Goal: Task Accomplishment & Management: Manage account settings

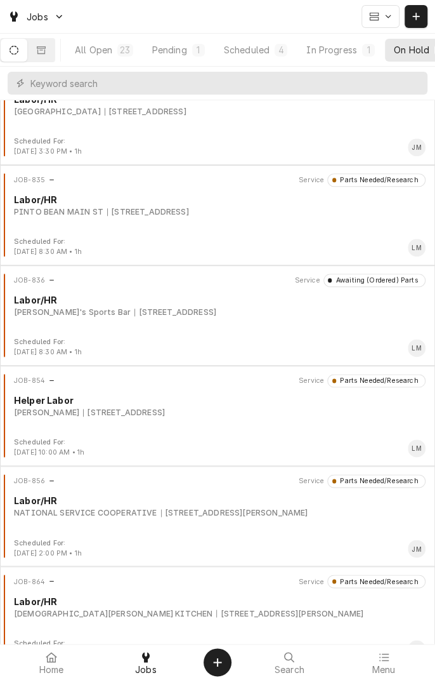
scroll to position [359, 0]
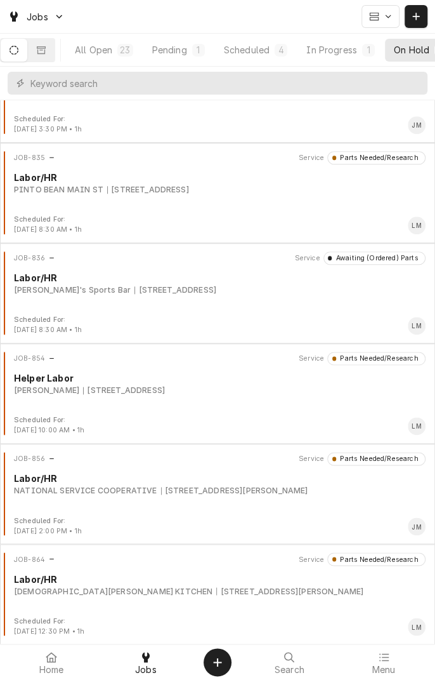
click at [199, 402] on div "JOB-854 Service Parts Needed/Research Helper Labor Kaden Frauenberger 3305 Deer…" at bounding box center [217, 383] width 425 height 63
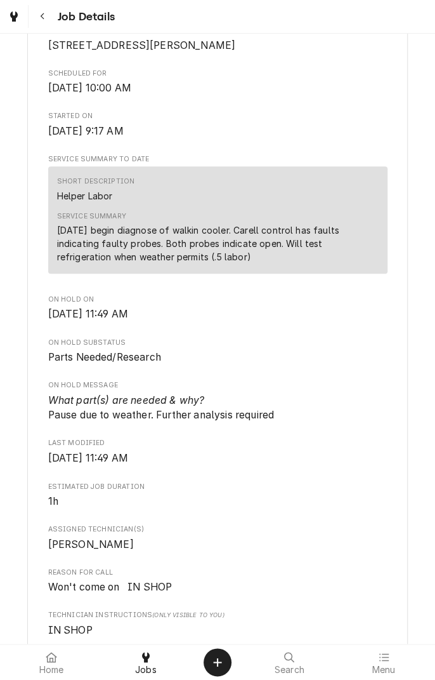
scroll to position [315, 0]
click at [235, 267] on div "Service Summary [DATE] begin diagnose of walkin cooler. Carell control has faul…" at bounding box center [218, 236] width 322 height 61
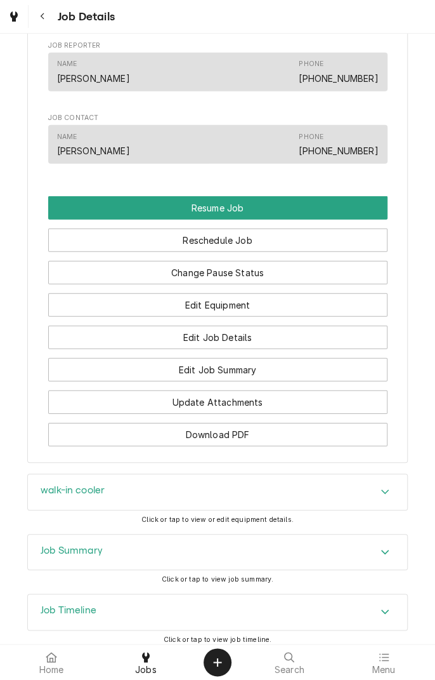
scroll to position [970, 0]
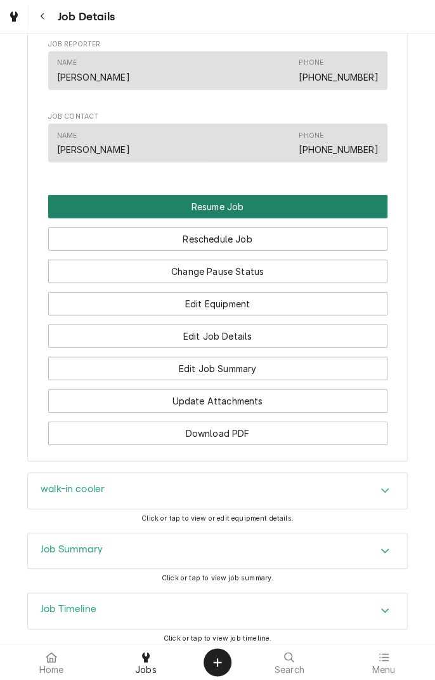
click at [266, 218] on button "Resume Job" at bounding box center [218, 206] width 340 height 23
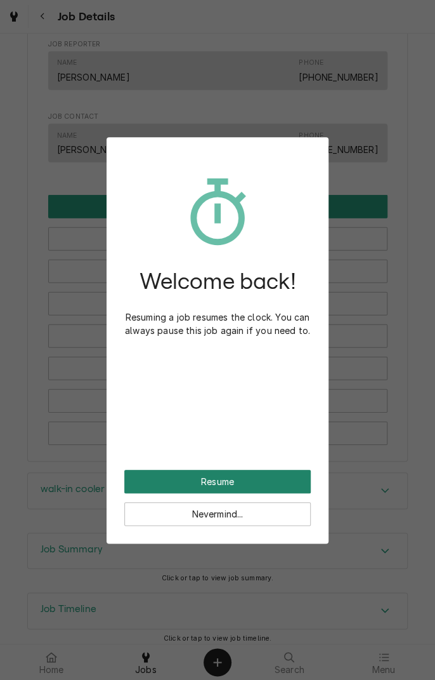
click at [253, 481] on button "Resume" at bounding box center [217, 481] width 187 height 23
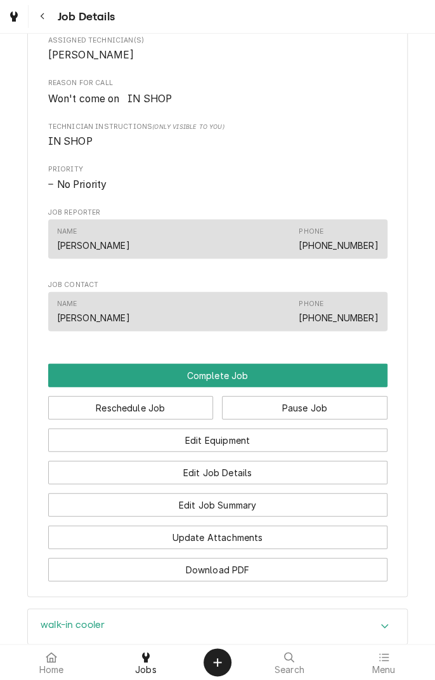
scroll to position [706, 0]
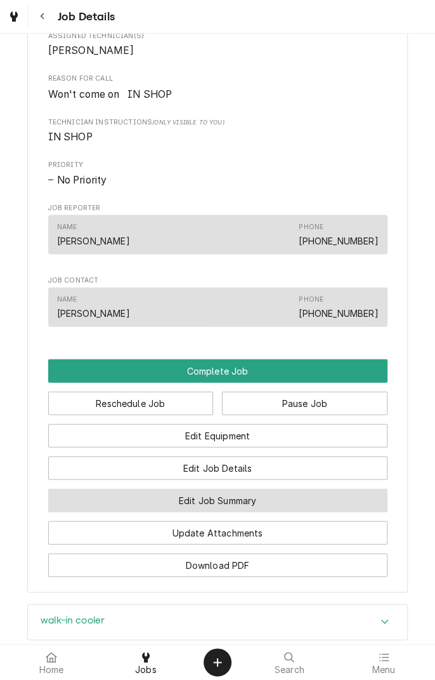
click at [270, 512] on button "Edit Job Summary" at bounding box center [218, 499] width 340 height 23
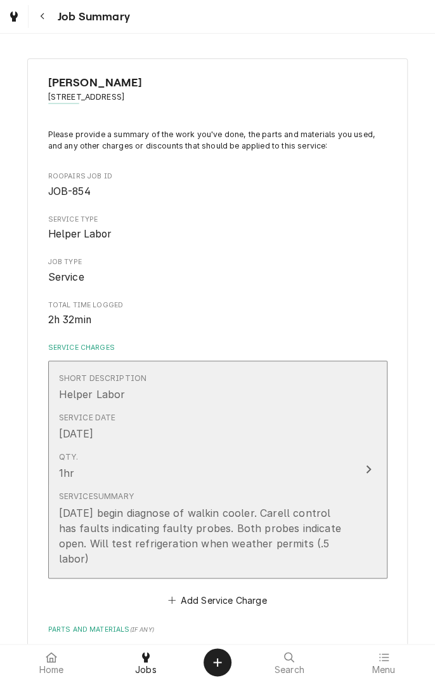
click at [350, 545] on button "Short Description Helper Labor Service Date Aug 19, 2025 Qty. 1hr Service Summa…" at bounding box center [218, 470] width 340 height 218
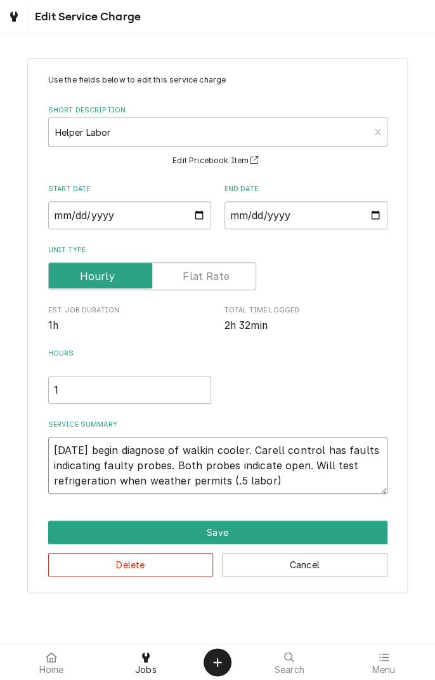
click at [303, 484] on textarea "8/19/25 begin diagnose of walkin cooler. Carell control has faults indicating f…" at bounding box center [218, 465] width 340 height 57
type textarea "x"
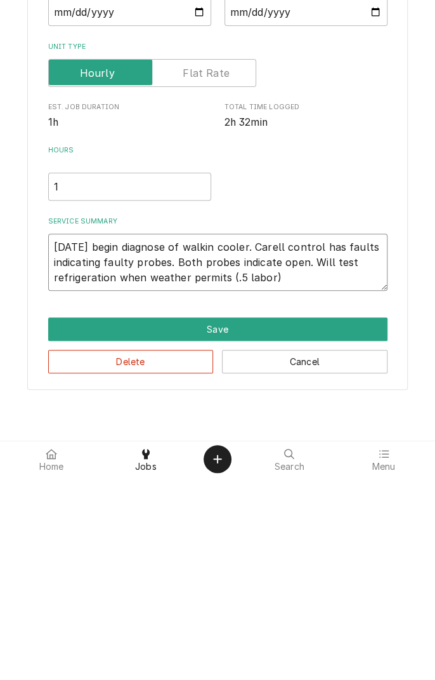
type textarea "8/19/25 begin diagnose of walkin cooler. Carell control has faults indicating f…"
type textarea "x"
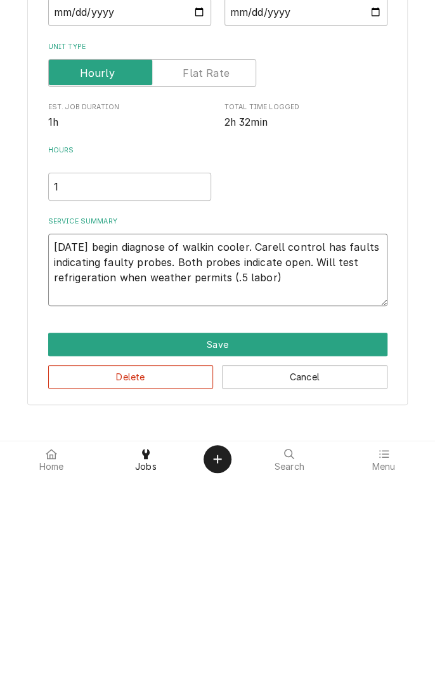
type textarea "8/19/25 begin diagnose of walkin cooler. Carell control has faults indicating f…"
type textarea "x"
type textarea "8/19/25 begin diagnose of walkin cooler. Carell control has faults indicating f…"
type textarea "x"
type textarea "8/19/25 begin diagnose of walkin cooler. Carell control has faults indicating f…"
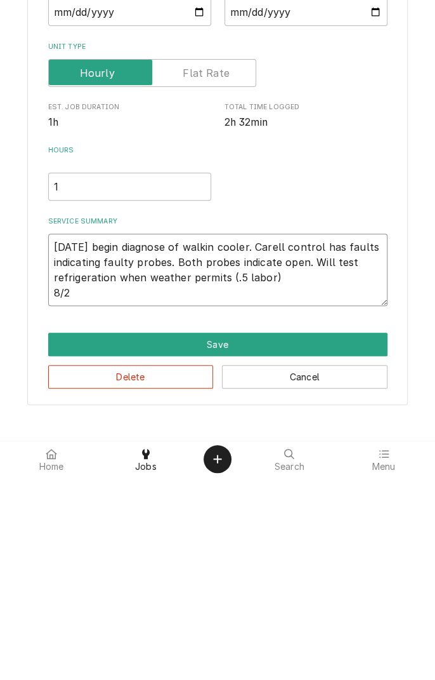
type textarea "x"
type textarea "8/19/25 begin diagnose of walkin cooler. Carell control has faults indicating f…"
type textarea "x"
type textarea "8/19/25 begin diagnose of walkin cooler. Carell control has faults indicating f…"
type textarea "x"
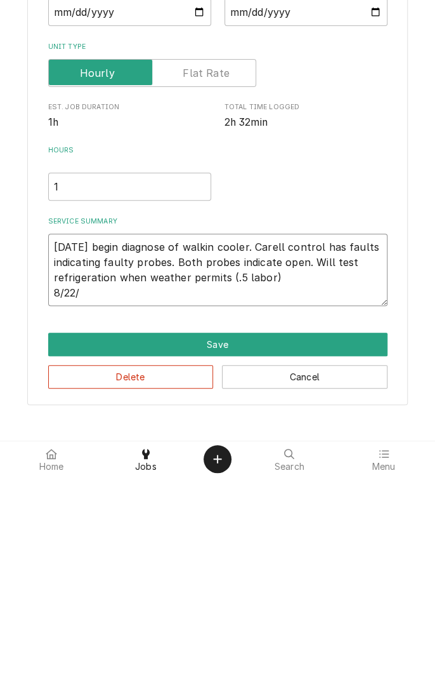
type textarea "8/19/25 begin diagnose of walkin cooler. Carell control has faults indicating f…"
type textarea "x"
type textarea "8/19/25 begin diagnose of walkin cooler. Carell control has faults indicating f…"
type textarea "x"
type textarea "8/19/25 begin diagnose of walkin cooler. Carell control has faults indicating f…"
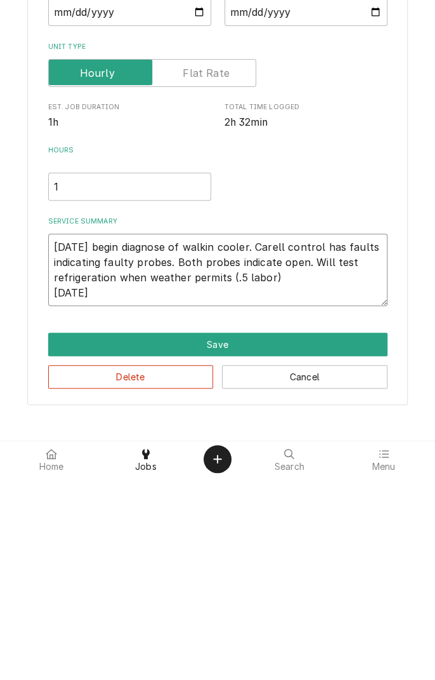
type textarea "x"
type textarea "8/19/25 begin diagnose of walkin cooler. Carell control has faults indicating f…"
type textarea "x"
type textarea "8/19/25 begin diagnose of walkin cooler. Carell control has faults indicating f…"
type textarea "x"
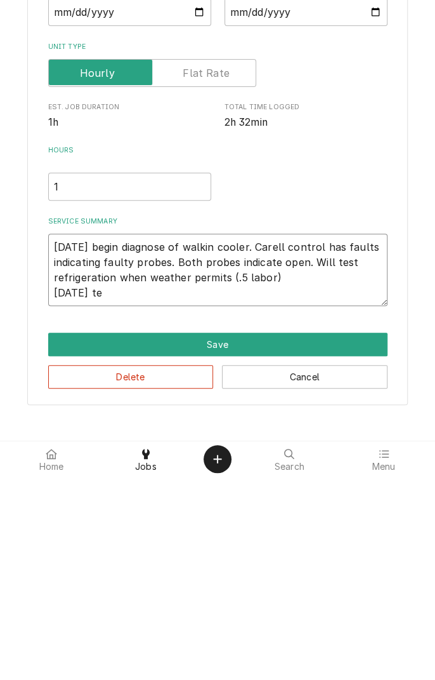
type textarea "8/19/25 begin diagnose of walkin cooler. Carell control has faults indicating f…"
type textarea "x"
type textarea "8/19/25 begin diagnose of walkin cooler. Carell control has faults indicating f…"
type textarea "x"
type textarea "8/19/25 begin diagnose of walkin cooler. Carell control has faults indicating f…"
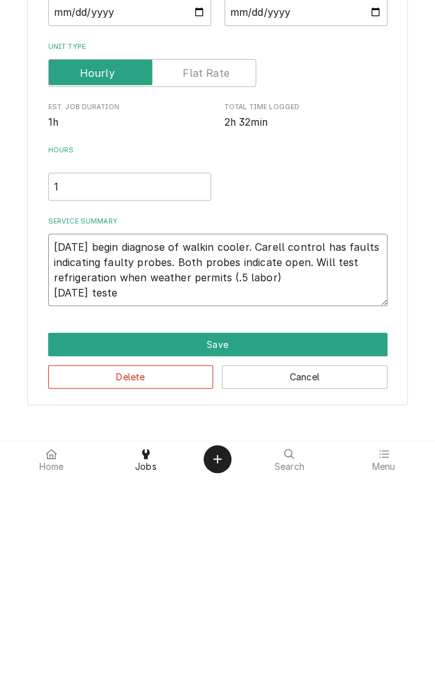
type textarea "x"
type textarea "8/19/25 begin diagnose of walkin cooler. Carell control has faults indicating f…"
type textarea "x"
type textarea "8/19/25 begin diagnose of walkin cooler. Carell control has faults indicating f…"
type textarea "x"
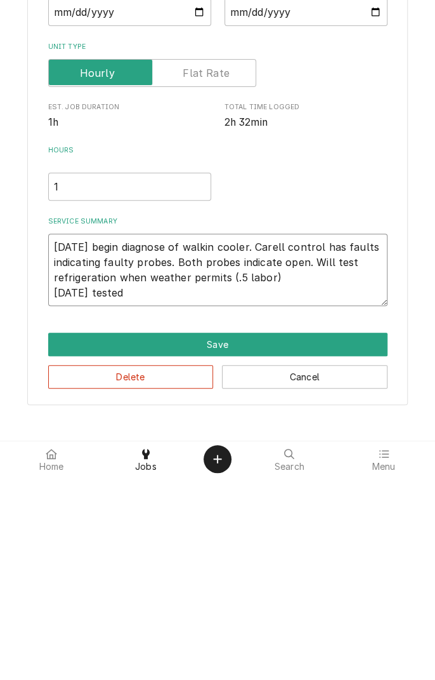
type textarea "8/19/25 begin diagnose of walkin cooler. Carell control has faults indicating f…"
type textarea "x"
type textarea "8/19/25 begin diagnose of walkin cooler. Carell control has faults indicating f…"
type textarea "x"
type textarea "8/19/25 begin diagnose of walkin cooler. Carell control has faults indicating f…"
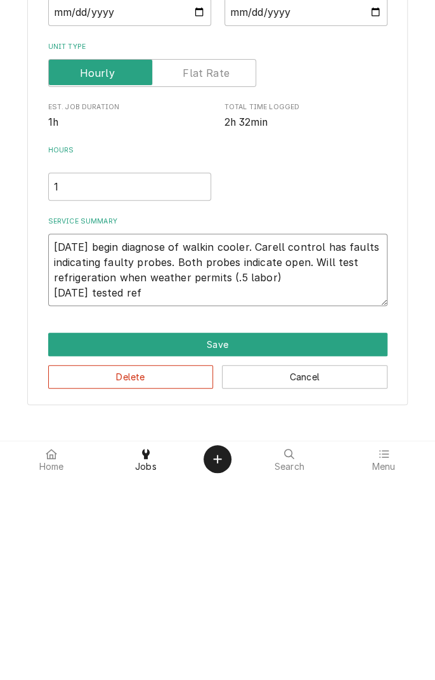
type textarea "x"
type textarea "8/19/25 begin diagnose of walkin cooler. Carell control has faults indicating f…"
type textarea "x"
type textarea "8/19/25 begin diagnose of walkin cooler. Carell control has faults indicating f…"
type textarea "x"
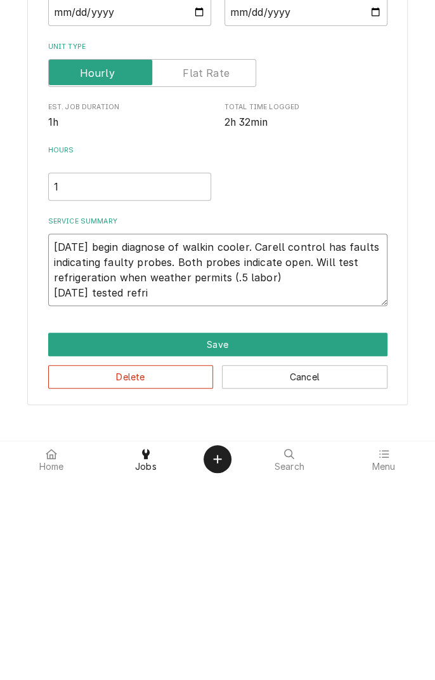
type textarea "8/19/25 begin diagnose of walkin cooler. Carell control has faults indicating f…"
type textarea "x"
type textarea "8/19/25 begin diagnose of walkin cooler. Carell control has faults indicating f…"
type textarea "x"
type textarea "8/19/25 begin diagnose of walkin cooler. Carell control has faults indicating f…"
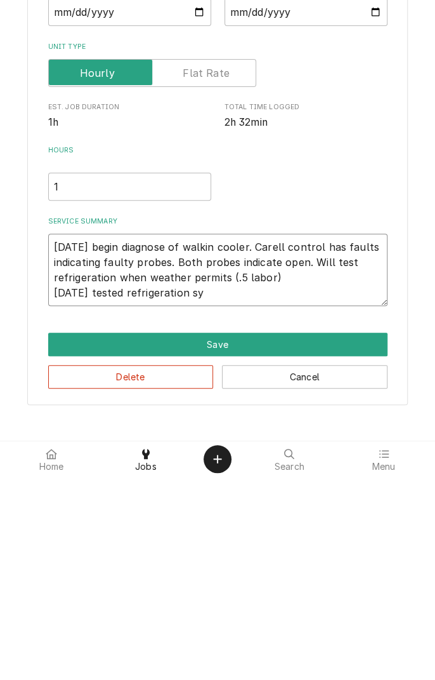
type textarea "x"
type textarea "8/19/25 begin diagnose of walkin cooler. Carell control has faults indicating f…"
type textarea "x"
type textarea "8/19/25 begin diagnose of walkin cooler. Carell control has faults indicating f…"
type textarea "x"
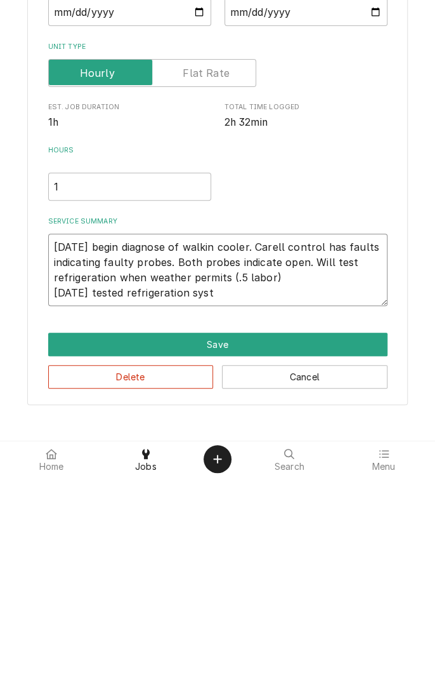
type textarea "8/19/25 begin diagnose of walkin cooler. Carell control has faults indicating f…"
type textarea "x"
type textarea "8/19/25 begin diagnose of walkin cooler. Carell control has faults indicating f…"
type textarea "x"
type textarea "8/19/25 begin diagnose of walkin cooler. Carell control has faults indicating f…"
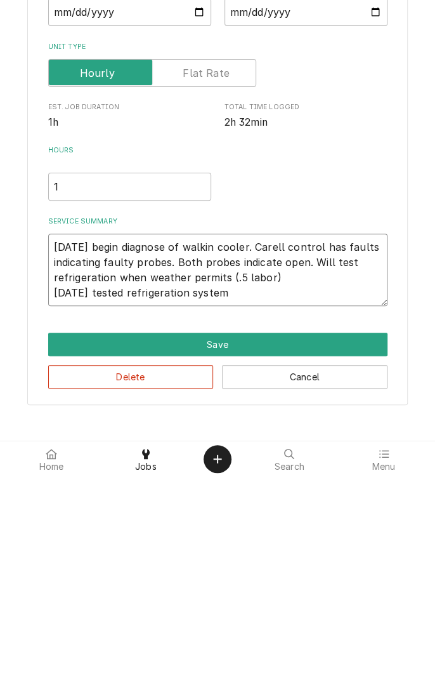
type textarea "x"
type textarea "8/19/25 begin diagnose of walkin cooler. Carell control has faults indicating f…"
type textarea "x"
type textarea "8/19/25 begin diagnose of walkin cooler. Carell control has faults indicating f…"
type textarea "x"
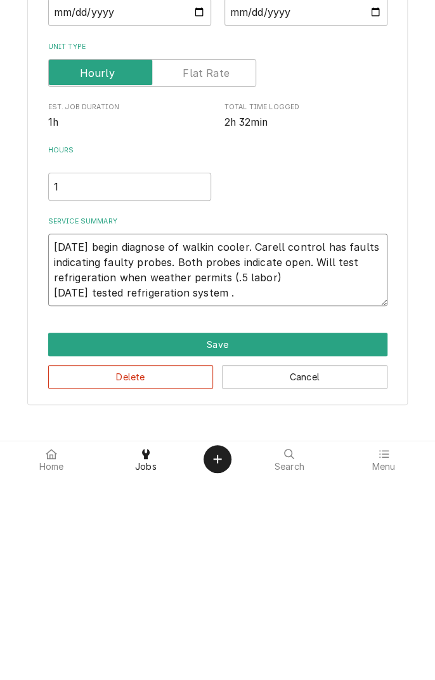
type textarea "8/19/25 begin diagnose of walkin cooler. Carell control has faults indicating f…"
type textarea "x"
type textarea "8/19/25 begin diagnose of walkin cooler. Carell control has faults indicating f…"
type textarea "x"
type textarea "8/19/25 begin diagnose of walkin cooler. Carell control has faults indicating f…"
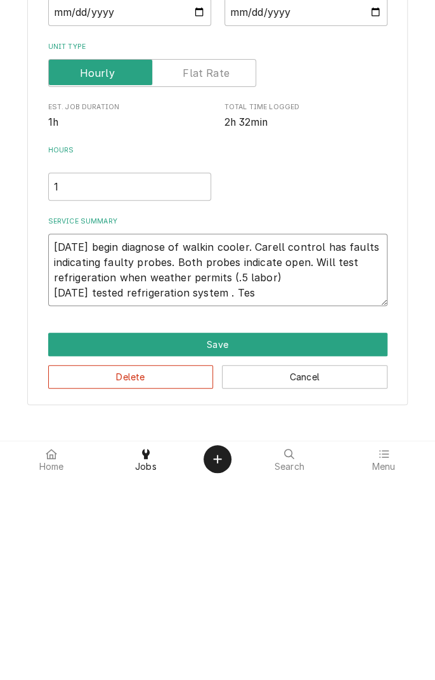
type textarea "x"
type textarea "8/19/25 begin diagnose of walkin cooler. Carell control has faults indicating f…"
type textarea "x"
type textarea "8/19/25 begin diagnose of walkin cooler. Carell control has faults indicating f…"
type textarea "x"
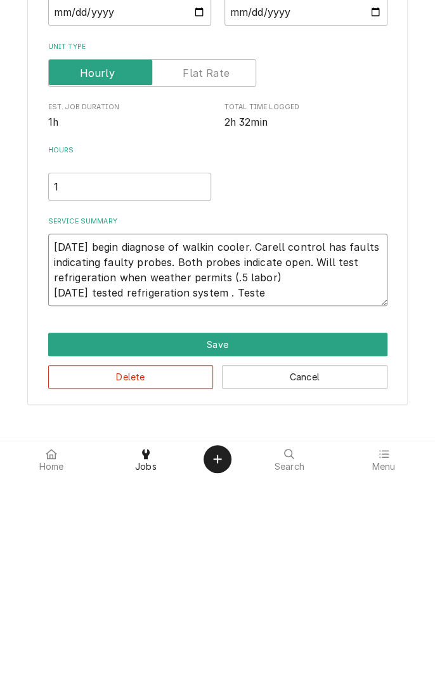
type textarea "8/19/25 begin diagnose of walkin cooler. Carell control has faults indicating f…"
type textarea "x"
type textarea "8/19/25 begin diagnose of walkin cooler. Carell control has faults indicating f…"
type textarea "x"
type textarea "8/19/25 begin diagnose of walkin cooler. Carell control has faults indicating f…"
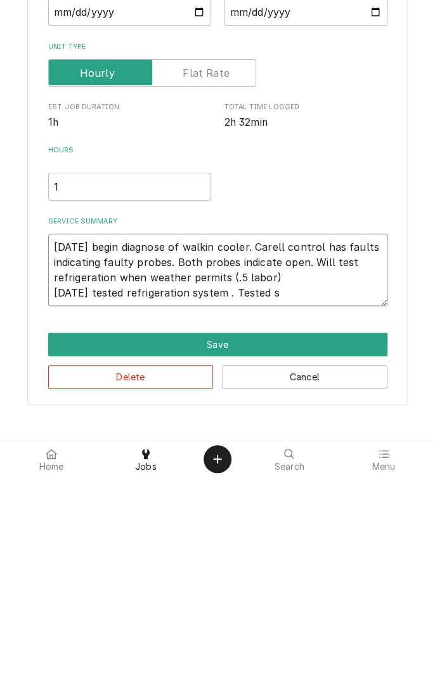
type textarea "x"
type textarea "8/19/25 begin diagnose of walkin cooler. Carell control has faults indicating f…"
type textarea "x"
type textarea "8/19/25 begin diagnose of walkin cooler. Carell control has faults indicating f…"
type textarea "x"
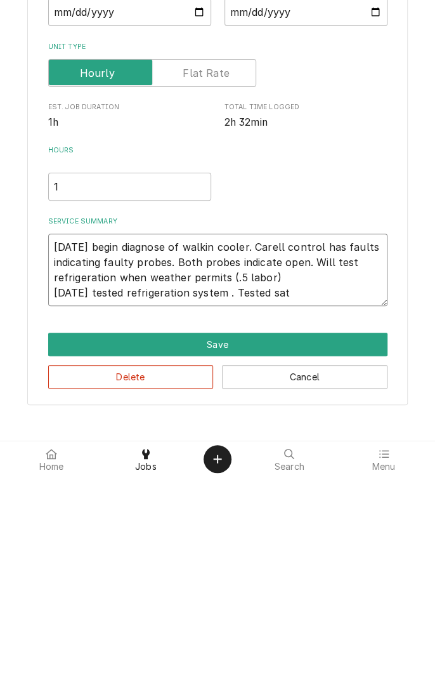
type textarea "8/19/25 begin diagnose of walkin cooler. Carell control has faults indicating f…"
type textarea "x"
type textarea "8/19/25 begin diagnose of walkin cooler. Carell control has faults indicating f…"
type textarea "x"
type textarea "8/19/25 begin diagnose of walkin cooler. Carell control has faults indicating f…"
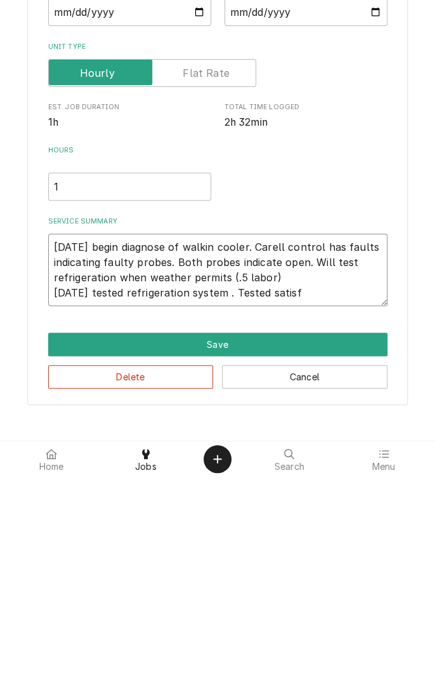
type textarea "x"
type textarea "8/19/25 begin diagnose of walkin cooler. Carell control has faults indicating f…"
type textarea "x"
type textarea "8/19/25 begin diagnose of walkin cooler. Carell control has faults indicating f…"
type textarea "x"
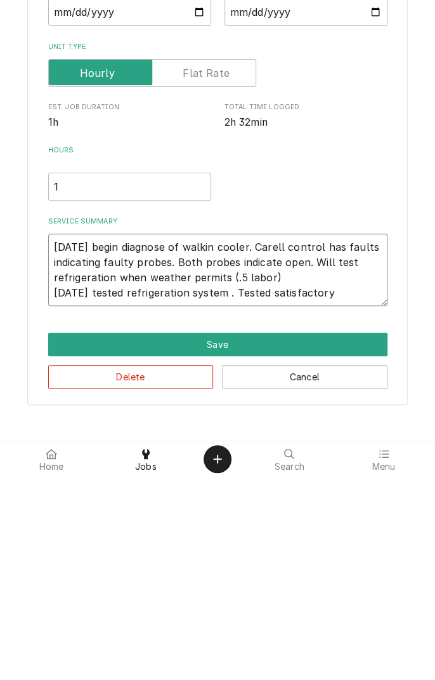
type textarea "8/19/25 begin diagnose of walkin cooler. Carell control has faults indicating f…"
type textarea "x"
type textarea "8/19/25 begin diagnose of walkin cooler. Carell control has faults indicating f…"
type textarea "x"
type textarea "8/19/25 begin diagnose of walkin cooler. Carell control has faults indicating f…"
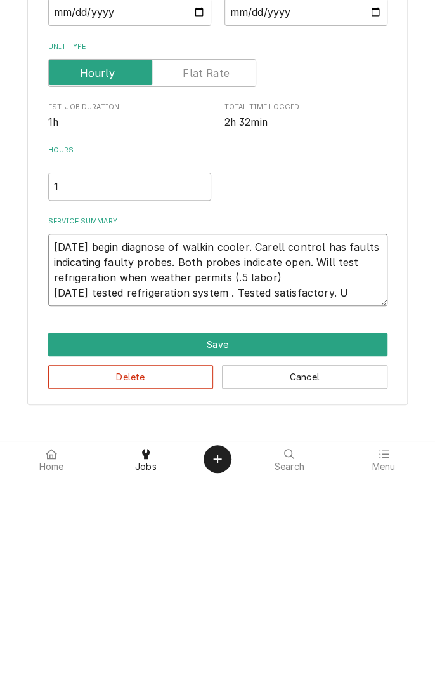
type textarea "x"
type textarea "8/19/25 begin diagnose of walkin cooler. Carell control has faults indicating f…"
type textarea "x"
type textarea "8/19/25 begin diagnose of walkin cooler. Carell control has faults indicating f…"
type textarea "x"
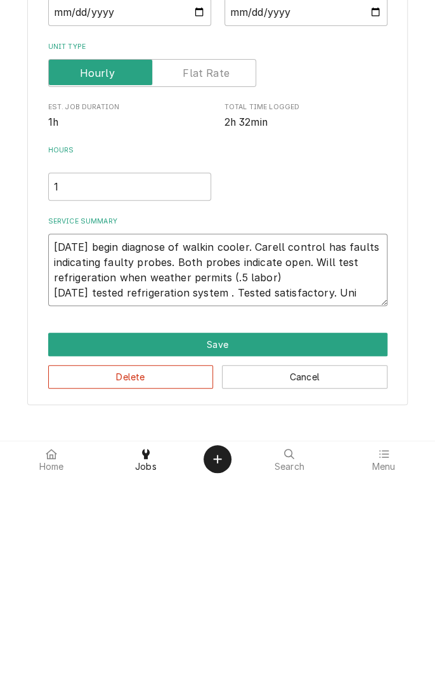
type textarea "8/19/25 begin diagnose of walkin cooler. Carell control has faults indicating f…"
type textarea "x"
type textarea "8/19/25 begin diagnose of walkin cooler. Carell control has faults indicating f…"
type textarea "x"
type textarea "8/19/25 begin diagnose of walkin cooler. Carell control has faults indicating f…"
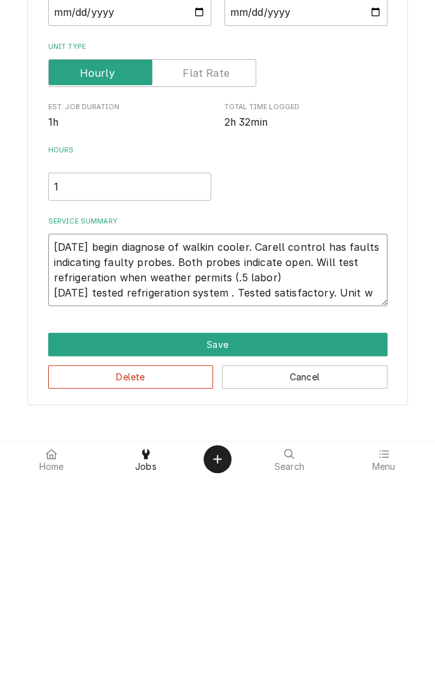
type textarea "x"
type textarea "8/19/25 begin diagnose of walkin cooler. Carell control has faults indicating f…"
type textarea "x"
type textarea "8/19/25 begin diagnose of walkin cooler. Carell control has faults indicating f…"
type textarea "x"
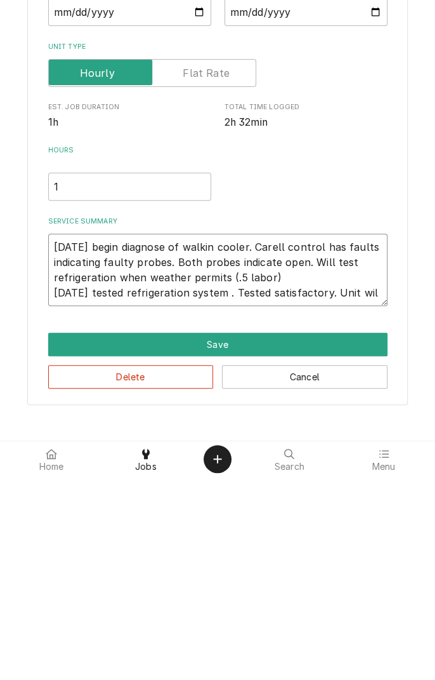
type textarea "8/19/25 begin diagnose of walkin cooler. Carell control has faults indicating f…"
type textarea "x"
type textarea "8/19/25 begin diagnose of walkin cooler. Carell control has faults indicating f…"
type textarea "x"
type textarea "8/19/25 begin diagnose of walkin cooler. Carell control has faults indicating f…"
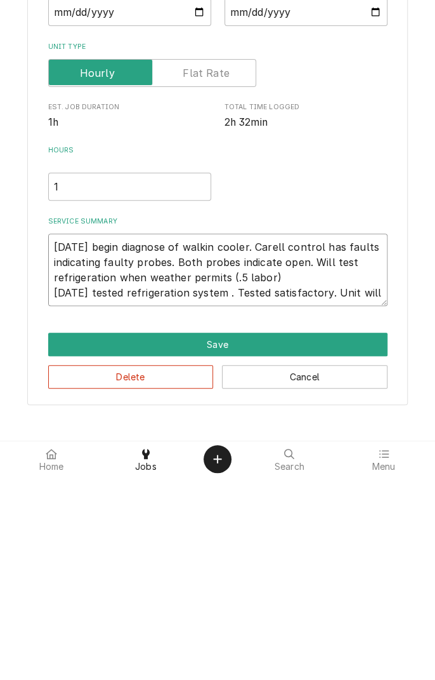
type textarea "x"
type textarea "8/19/25 begin diagnose of walkin cooler. Carell control has faults indicating f…"
type textarea "x"
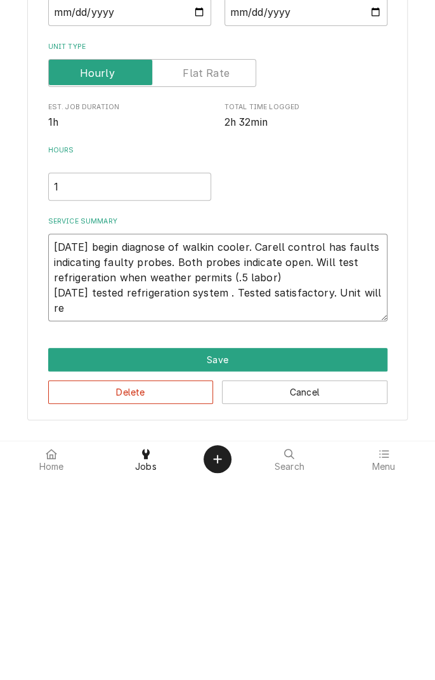
type textarea "8/19/25 begin diagnose of walkin cooler. Carell control has faults indicating f…"
type textarea "x"
type textarea "8/19/25 begin diagnose of walkin cooler. Carell control has faults indicating f…"
type textarea "x"
type textarea "8/19/25 begin diagnose of walkin cooler. Carell control has faults indicating f…"
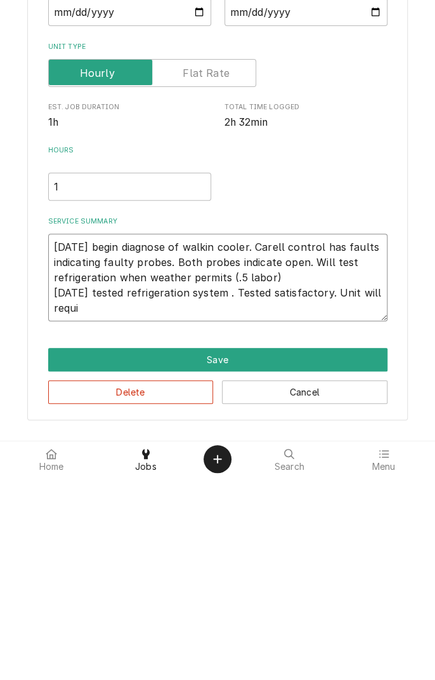
type textarea "x"
type textarea "8/19/25 begin diagnose of walkin cooler. Carell control has faults indicating f…"
type textarea "x"
type textarea "8/19/25 begin diagnose of walkin cooler. Carell control has faults indicating f…"
type textarea "x"
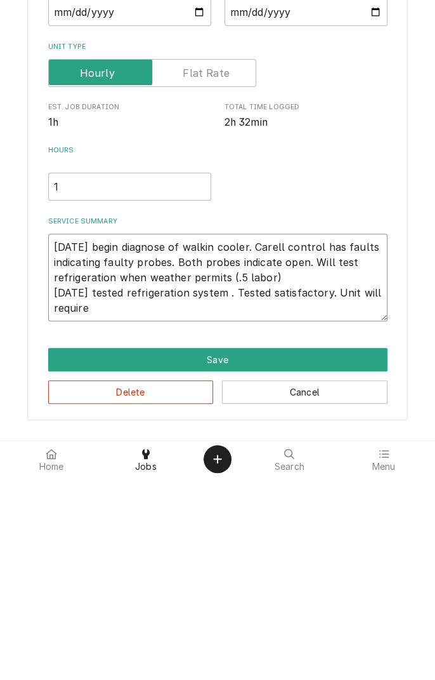
type textarea "8/19/25 begin diagnose of walkin cooler. Carell control has faults indicating f…"
type textarea "x"
type textarea "8/19/25 begin diagnose of walkin cooler. Carell control has faults indicating f…"
type textarea "x"
type textarea "8/19/25 begin diagnose of walkin cooler. Carell control has faults indicating f…"
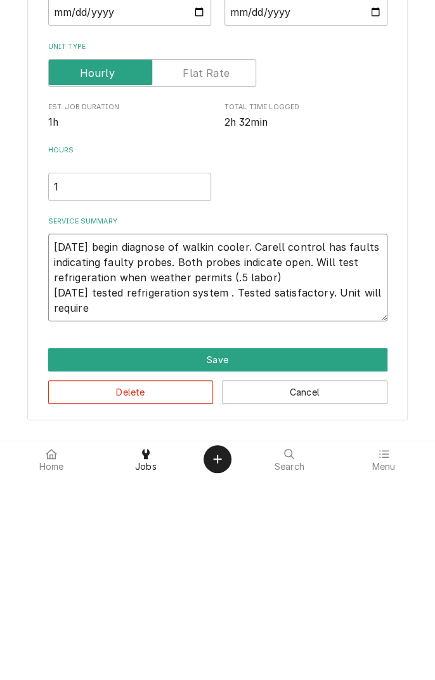
type textarea "x"
type textarea "8/19/25 begin diagnose of walkin cooler. Carell control has faults indicating f…"
type textarea "x"
type textarea "8/19/25 begin diagnose of walkin cooler. Carell control has faults indicating f…"
type textarea "x"
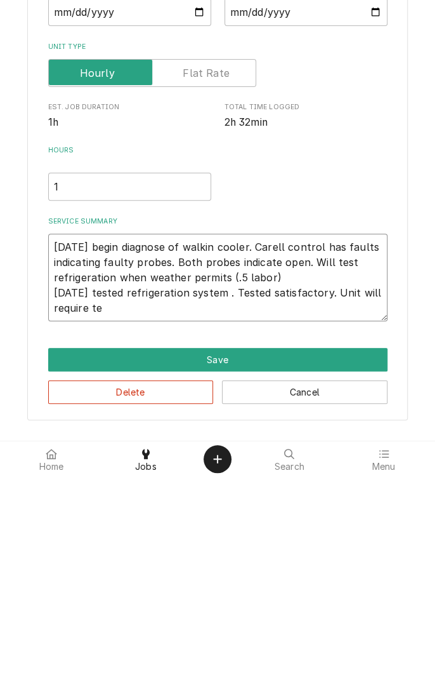
type textarea "8/19/25 begin diagnose of walkin cooler. Carell control has faults indicating f…"
type textarea "x"
type textarea "8/19/25 begin diagnose of walkin cooler. Carell control has faults indicating f…"
type textarea "x"
type textarea "8/19/25 begin diagnose of walkin cooler. Carell control has faults indicating f…"
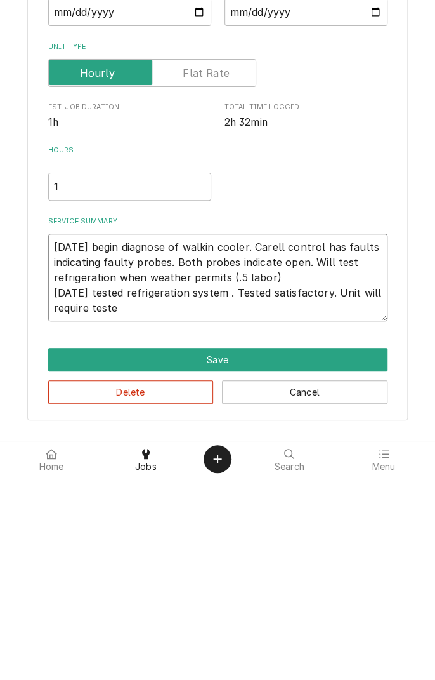
type textarea "x"
type textarea "8/19/25 begin diagnose of walkin cooler. Carell control has faults indicating f…"
type textarea "x"
type textarea "8/19/25 begin diagnose of walkin cooler. Carell control has faults indicating f…"
type textarea "x"
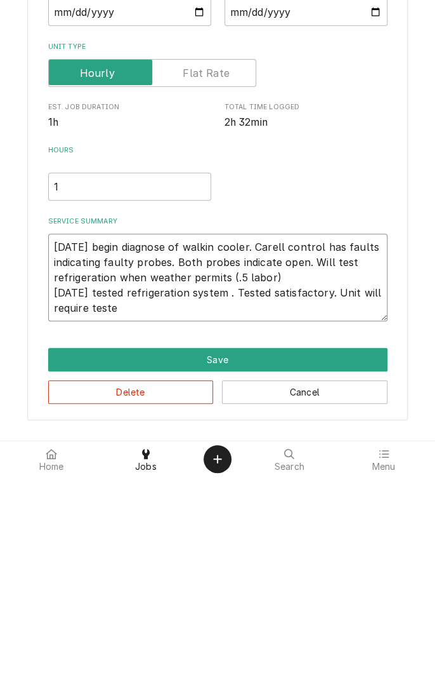
type textarea "8/19/25 begin diagnose of walkin cooler. Carell control has faults indicating f…"
type textarea "x"
type textarea "8/19/25 begin diagnose of walkin cooler. Carell control has faults indicating f…"
type textarea "x"
type textarea "8/19/25 begin diagnose of walkin cooler. Carell control has faults indicating f…"
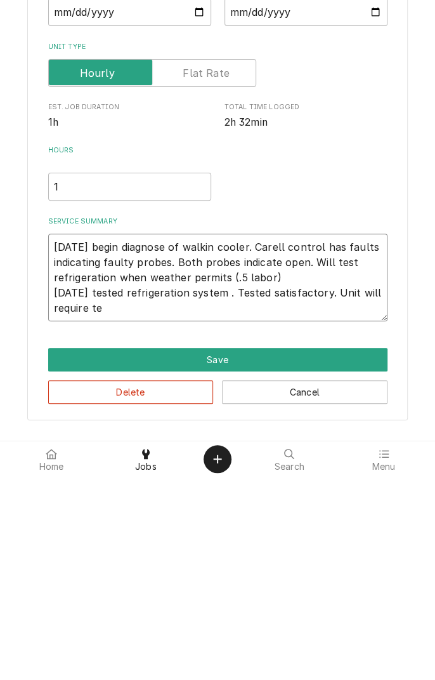
type textarea "x"
type textarea "8/19/25 begin diagnose of walkin cooler. Carell control has faults indicating f…"
type textarea "x"
type textarea "8/19/25 begin diagnose of walkin cooler. Carell control has faults indicating f…"
type textarea "x"
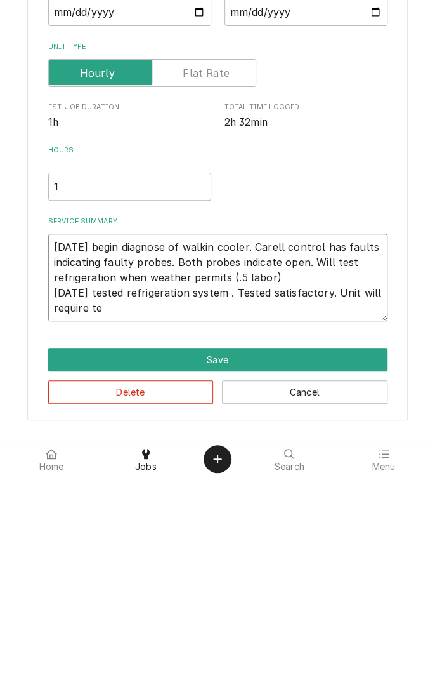
type textarea "8/19/25 begin diagnose of walkin cooler. Carell control has faults indicating f…"
type textarea "x"
type textarea "8/19/25 begin diagnose of walkin cooler. Carell control has faults indicating f…"
type textarea "x"
type textarea "8/19/25 begin diagnose of walkin cooler. Carell control has faults indicating f…"
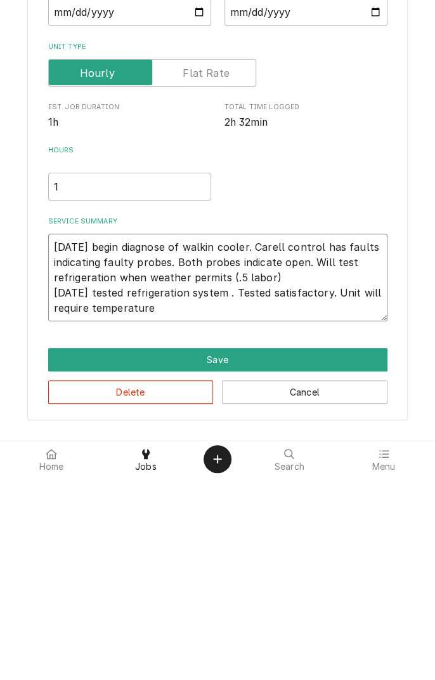
type textarea "x"
type textarea "8/19/25 begin diagnose of walkin cooler. Carell control has faults indicating f…"
type textarea "x"
type textarea "8/19/25 begin diagnose of walkin cooler. Carell control has faults indicating f…"
type textarea "x"
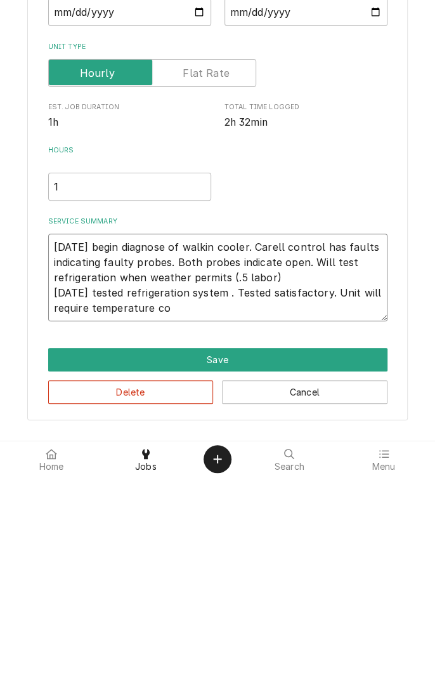
type textarea "8/19/25 begin diagnose of walkin cooler. Carell control has faults indicating f…"
type textarea "x"
type textarea "8/19/25 begin diagnose of walkin cooler. Carell control has faults indicating f…"
type textarea "x"
type textarea "8/19/25 begin diagnose of walkin cooler. Carell control has faults indicating f…"
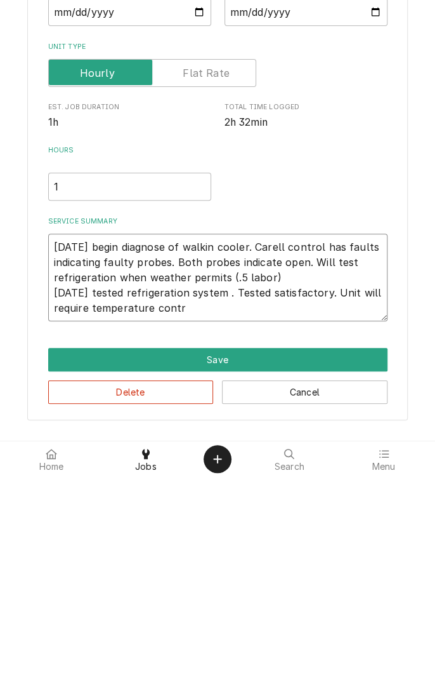
type textarea "x"
type textarea "8/19/25 begin diagnose of walkin cooler. Carell control has faults indicating f…"
type textarea "x"
type textarea "8/19/25 begin diagnose of walkin cooler. Carell control has faults indicating f…"
type textarea "x"
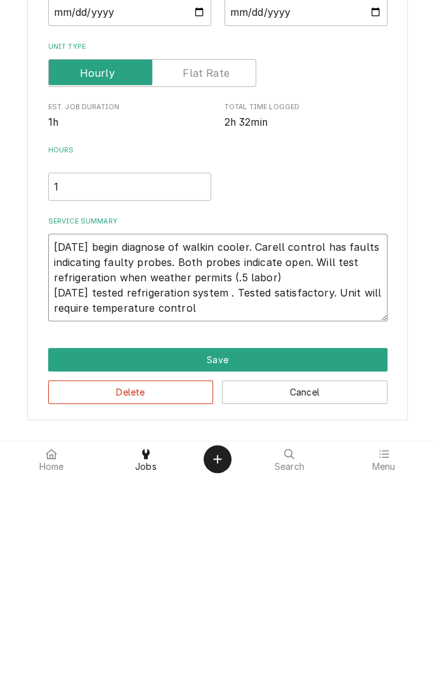
type textarea "8/19/25 begin diagnose of walkin cooler. Carell control has faults indicating f…"
type textarea "x"
type textarea "8/19/25 begin diagnose of walkin cooler. Carell control has faults indicating f…"
type textarea "x"
type textarea "8/19/25 begin diagnose of walkin cooler. Carell control has faults indicating f…"
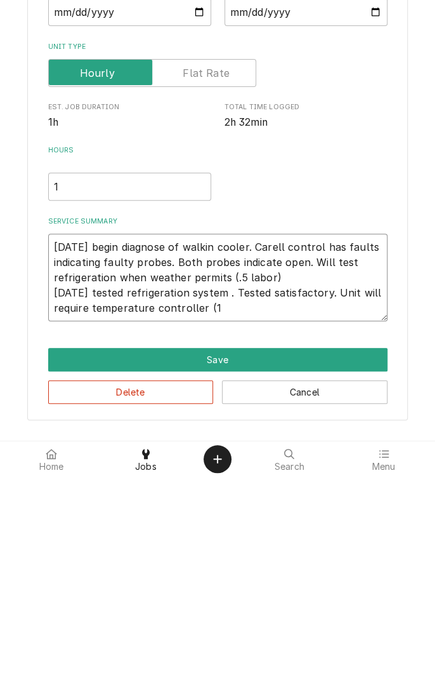
type textarea "x"
type textarea "8/19/25 begin diagnose of walkin cooler. Carell control has faults indicating f…"
type textarea "x"
type textarea "8/19/25 begin diagnose of walkin cooler. Carell control has faults indicating f…"
type textarea "x"
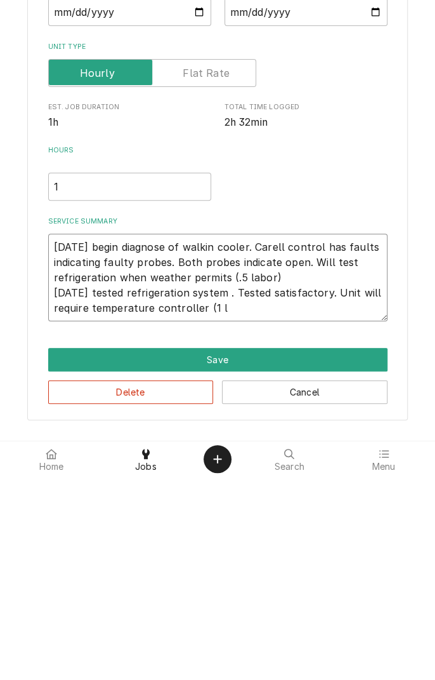
type textarea "8/19/25 begin diagnose of walkin cooler. Carell control has faults indicating f…"
type textarea "x"
type textarea "8/19/25 begin diagnose of walkin cooler. Carell control has faults indicating f…"
type textarea "x"
type textarea "8/19/25 begin diagnose of walkin cooler. Carell control has faults indicating f…"
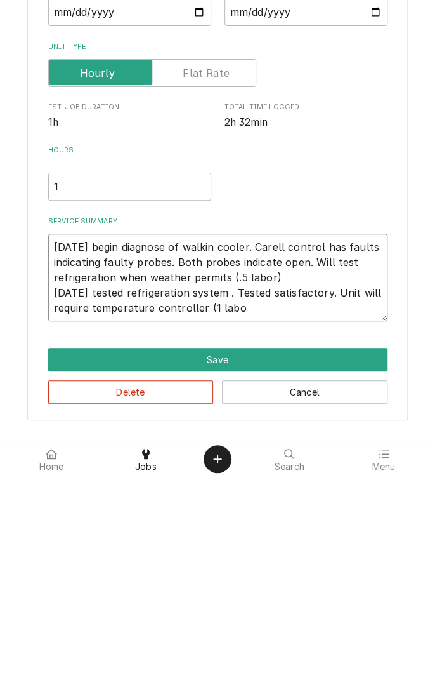
type textarea "x"
type textarea "8/19/25 begin diagnose of walkin cooler. Carell control has faults indicating f…"
type textarea "x"
type textarea "8/19/25 begin diagnose of walkin cooler. Carell control has faults indicating f…"
click at [94, 394] on input "1" at bounding box center [129, 390] width 163 height 28
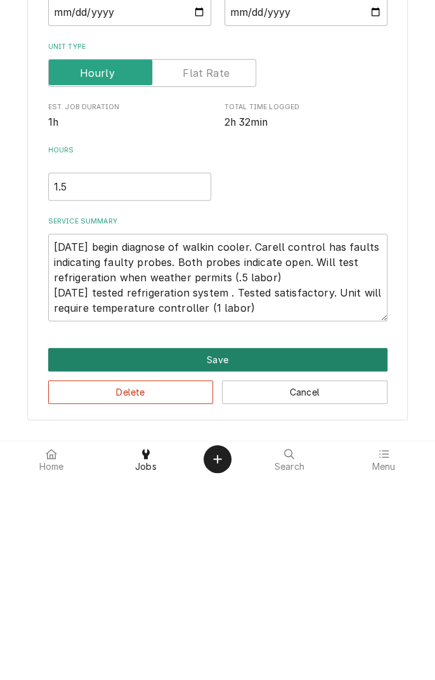
click at [224, 567] on button "Save" at bounding box center [218, 562] width 340 height 23
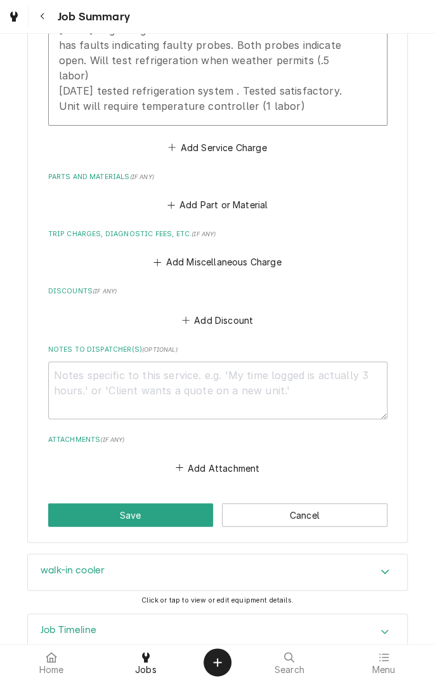
scroll to position [496, 0]
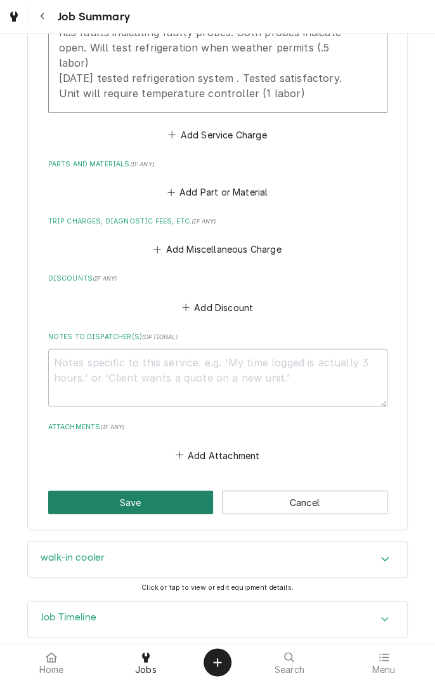
click at [155, 490] on button "Save" at bounding box center [131, 501] width 166 height 23
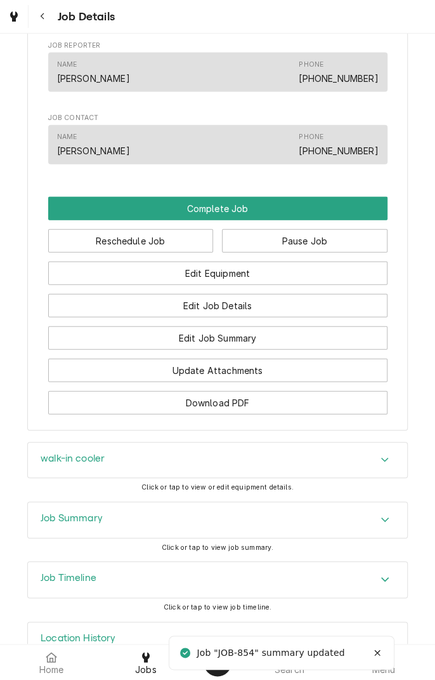
scroll to position [932, 0]
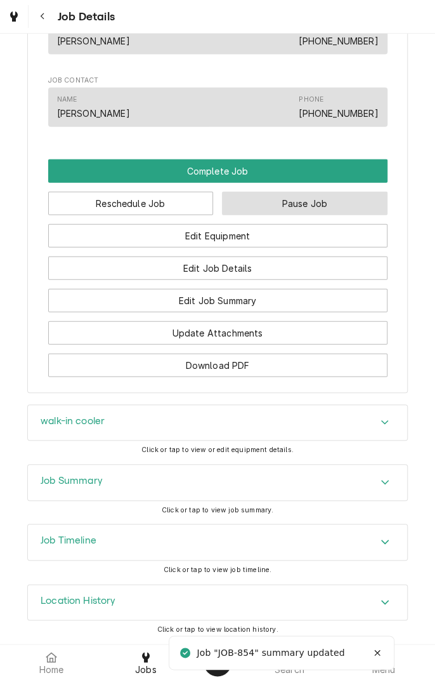
click at [319, 211] on button "Pause Job" at bounding box center [305, 203] width 166 height 23
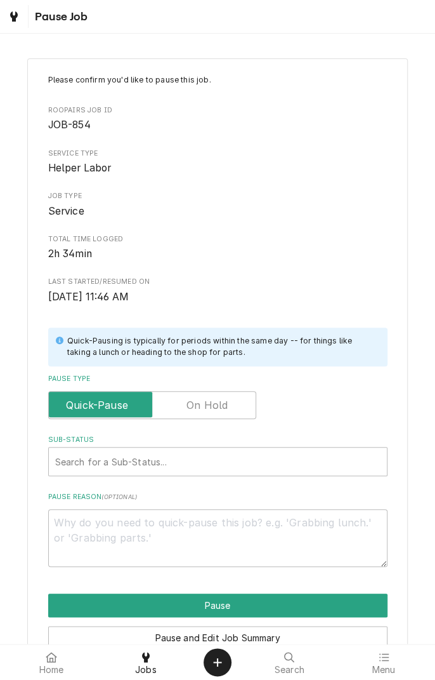
click at [216, 409] on label "Pause Type" at bounding box center [152, 405] width 208 height 28
click at [216, 409] on input "Pause Type" at bounding box center [152, 405] width 197 height 28
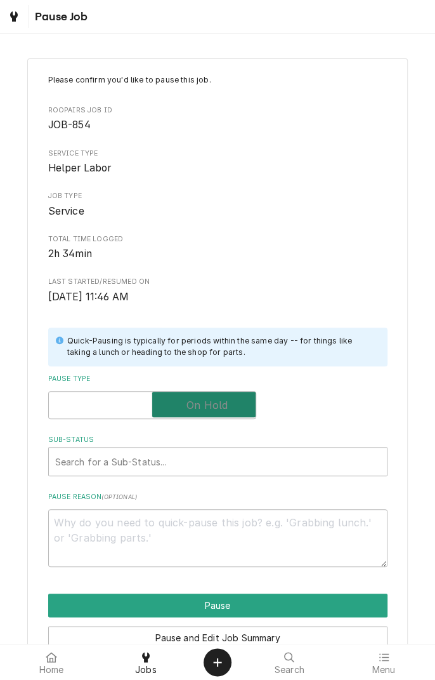
checkbox input "true"
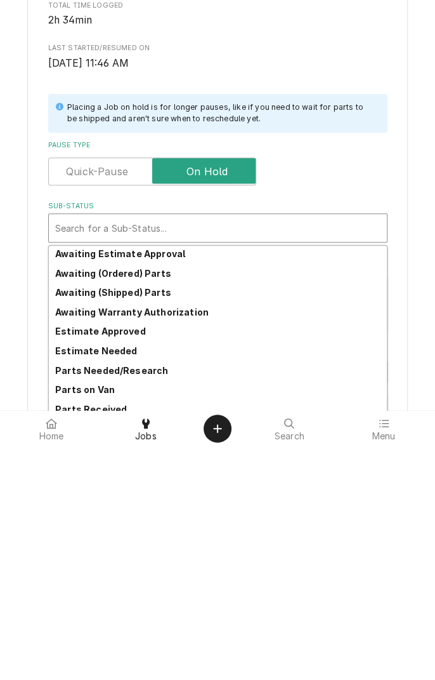
scroll to position [44, 0]
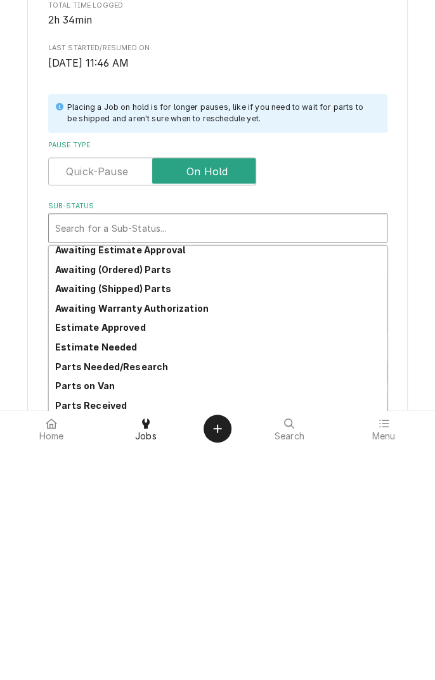
click at [146, 602] on strong "Parts Needed/Research" at bounding box center [111, 600] width 113 height 11
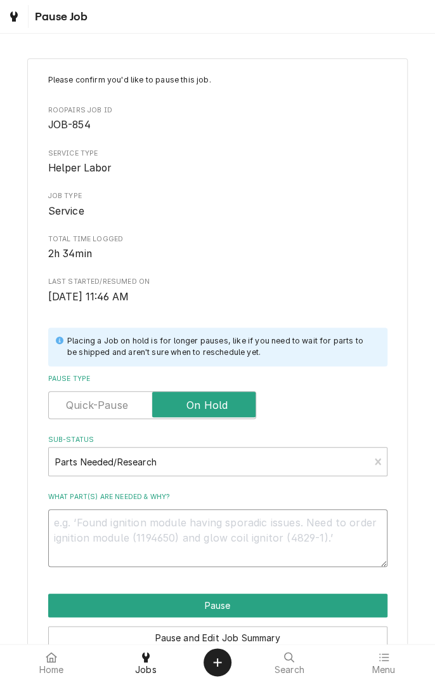
click at [225, 516] on textarea "What part(s) are needed & why?" at bounding box center [218, 537] width 340 height 57
type textarea "x"
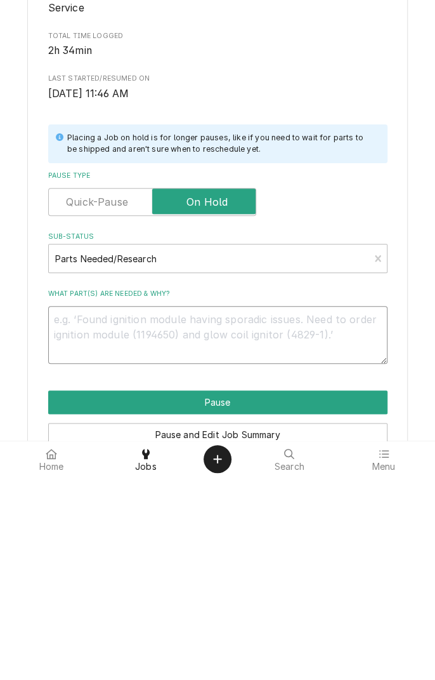
type textarea "T"
type textarea "x"
type textarea "Te"
type textarea "x"
type textarea "Tem"
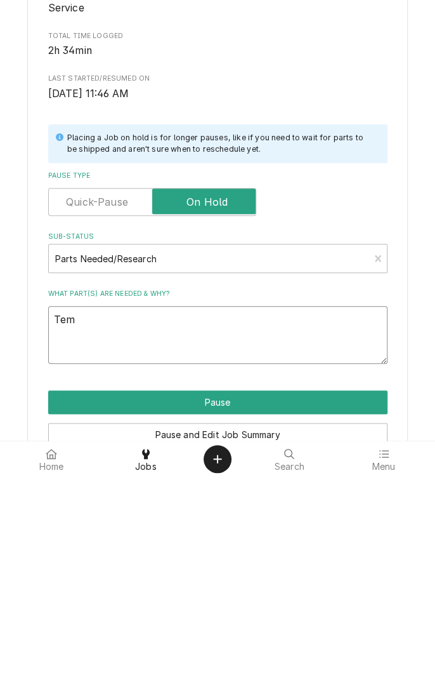
type textarea "x"
type textarea "Temperature"
type textarea "x"
type textarea "Temperature c"
type textarea "x"
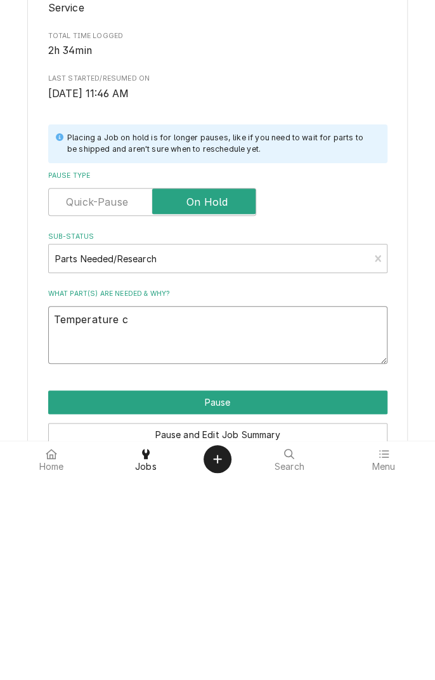
type textarea "Temperature co"
type textarea "x"
type textarea "Temperature con"
type textarea "x"
type textarea "Temperature controller"
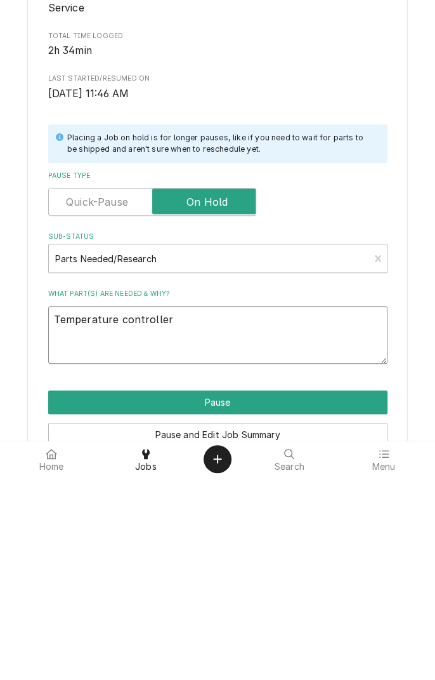
type textarea "x"
type textarea "Temperature controller a"
type textarea "x"
type textarea "Temperature controller an"
type textarea "x"
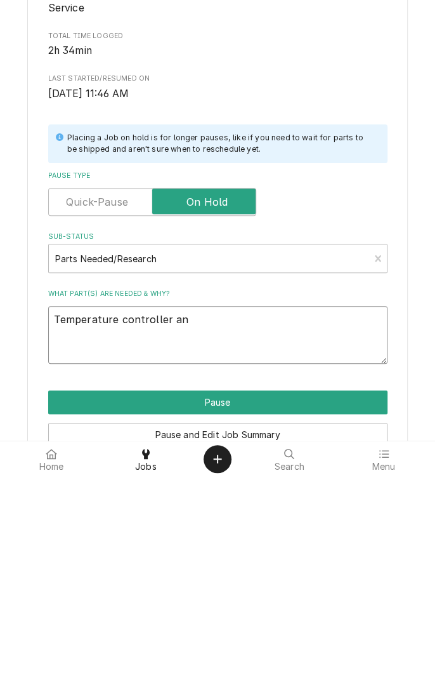
type textarea "Temperature controller and"
type textarea "x"
type textarea "Temperature controller and"
type textarea "x"
type textarea "Temperature controller and p"
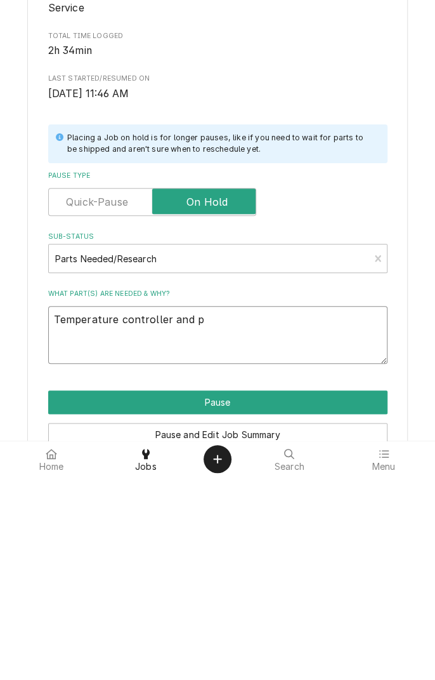
type textarea "x"
type textarea "Temperature controller and pr"
type textarea "x"
type textarea "Temperature controller and pro"
type textarea "x"
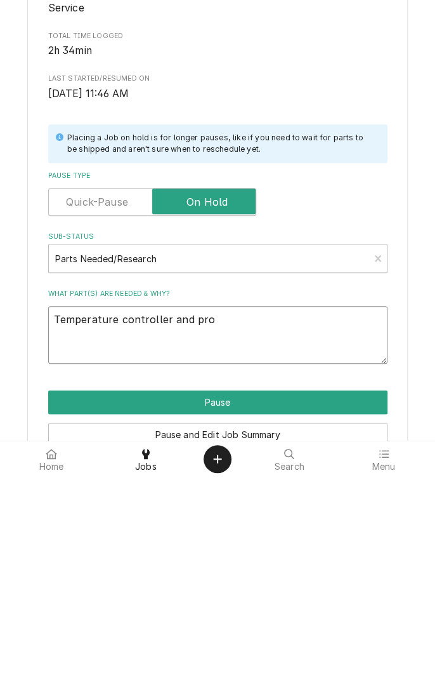
type textarea "Temperature controller and prob"
type textarea "x"
type textarea "Temperature controller and probe"
type textarea "x"
type textarea "Temperature controller and probes"
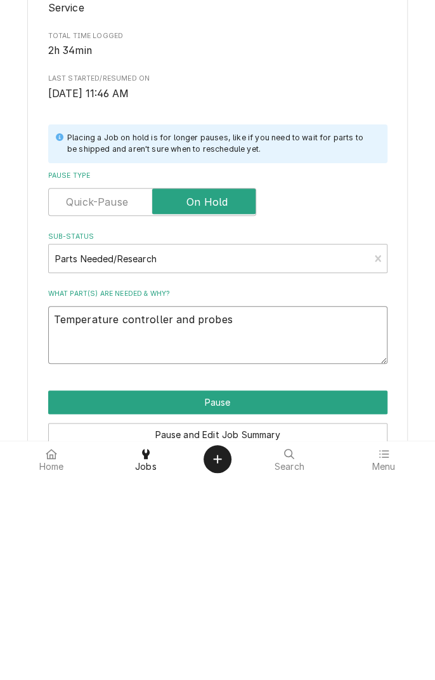
type textarea "x"
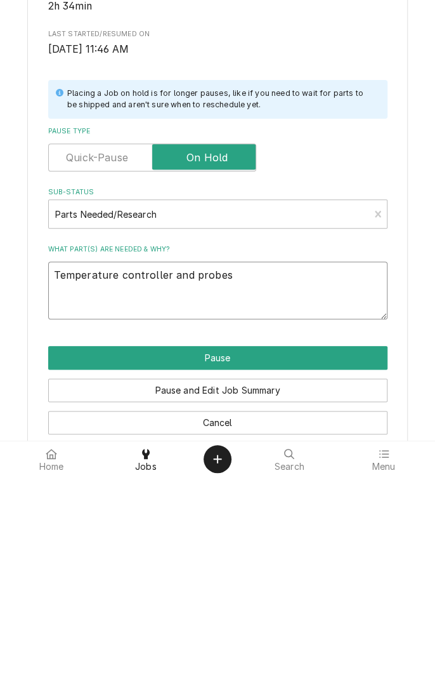
scroll to position [65, 0]
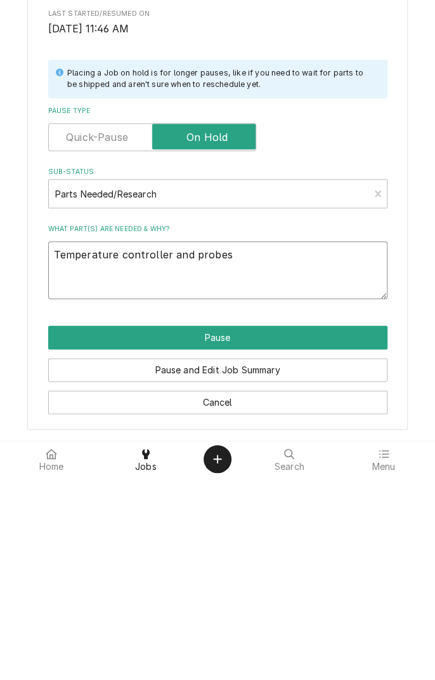
type textarea "Temperature controller and probes"
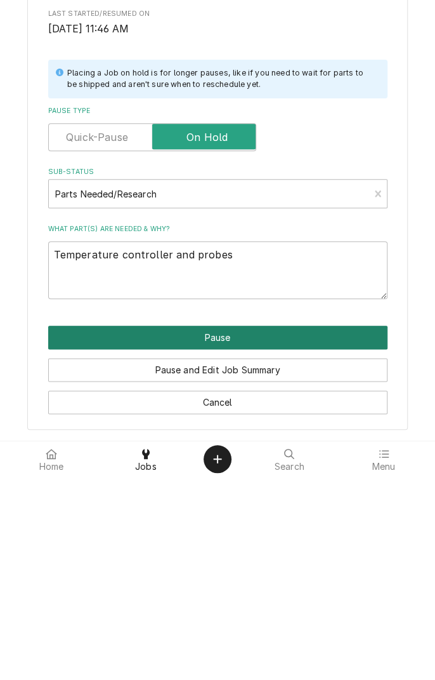
click at [252, 546] on button "Pause" at bounding box center [218, 540] width 340 height 23
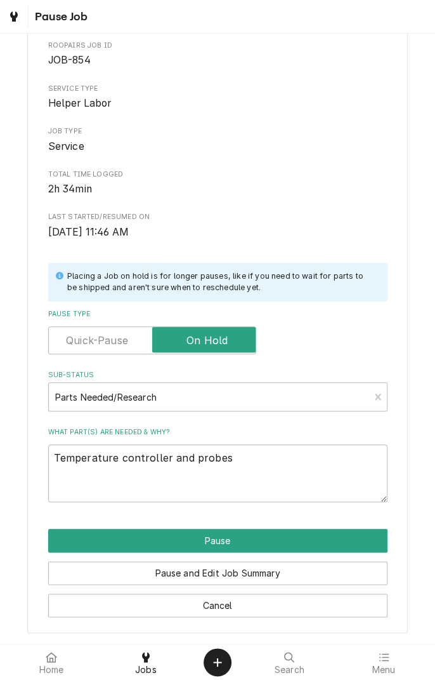
type textarea "x"
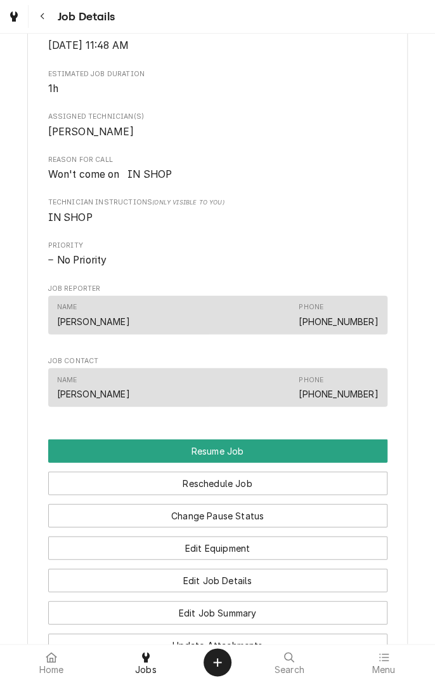
scroll to position [741, 0]
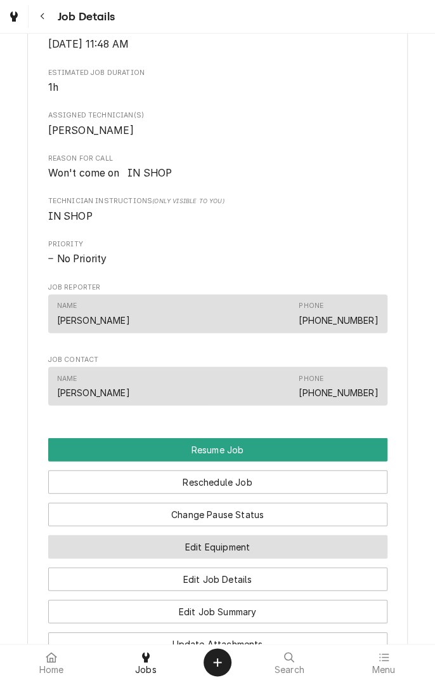
click at [300, 558] on button "Edit Equipment" at bounding box center [218, 545] width 340 height 23
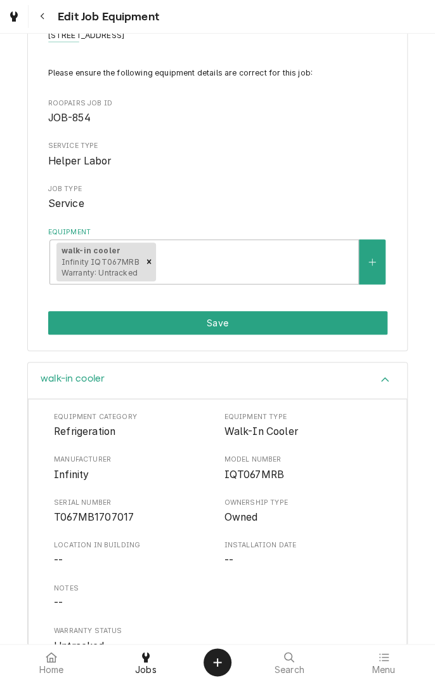
scroll to position [152, 0]
